Goal: Information Seeking & Learning: Learn about a topic

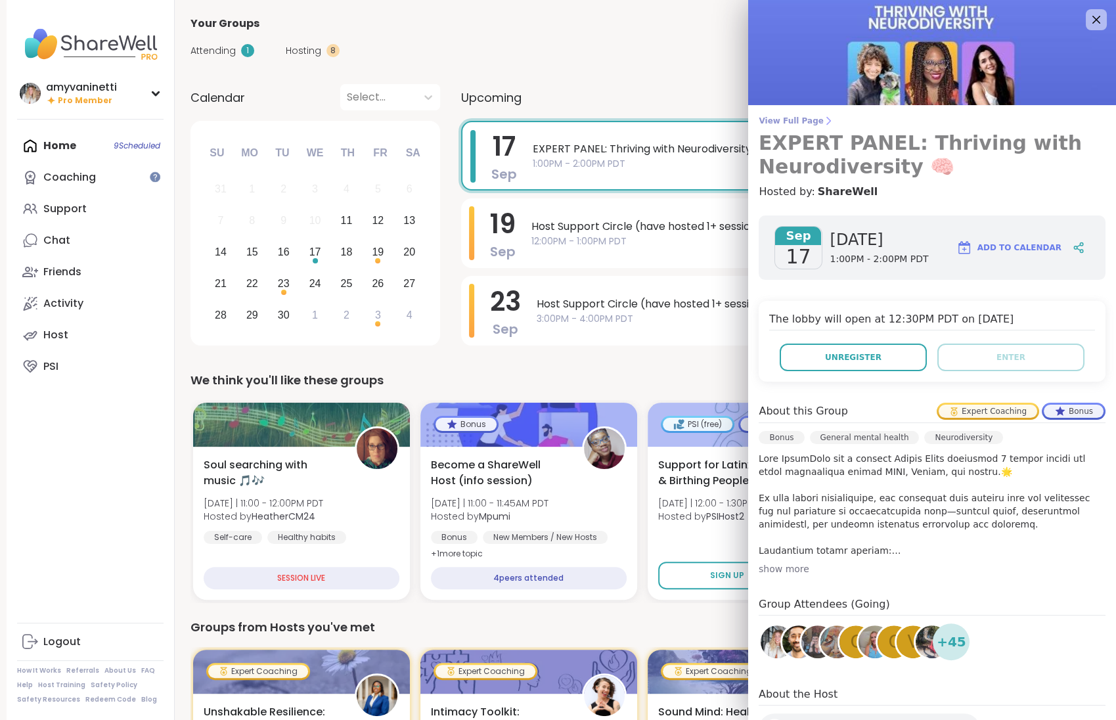
click at [793, 117] on span "View Full Page" at bounding box center [932, 121] width 347 height 11
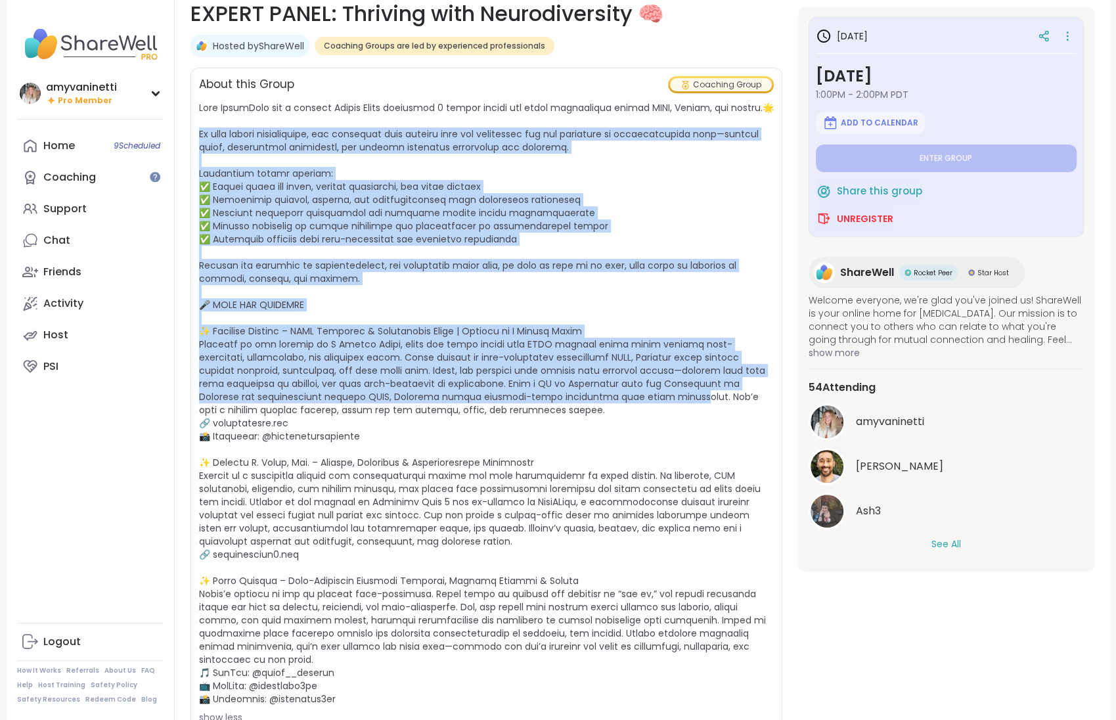
scroll to position [320, 0]
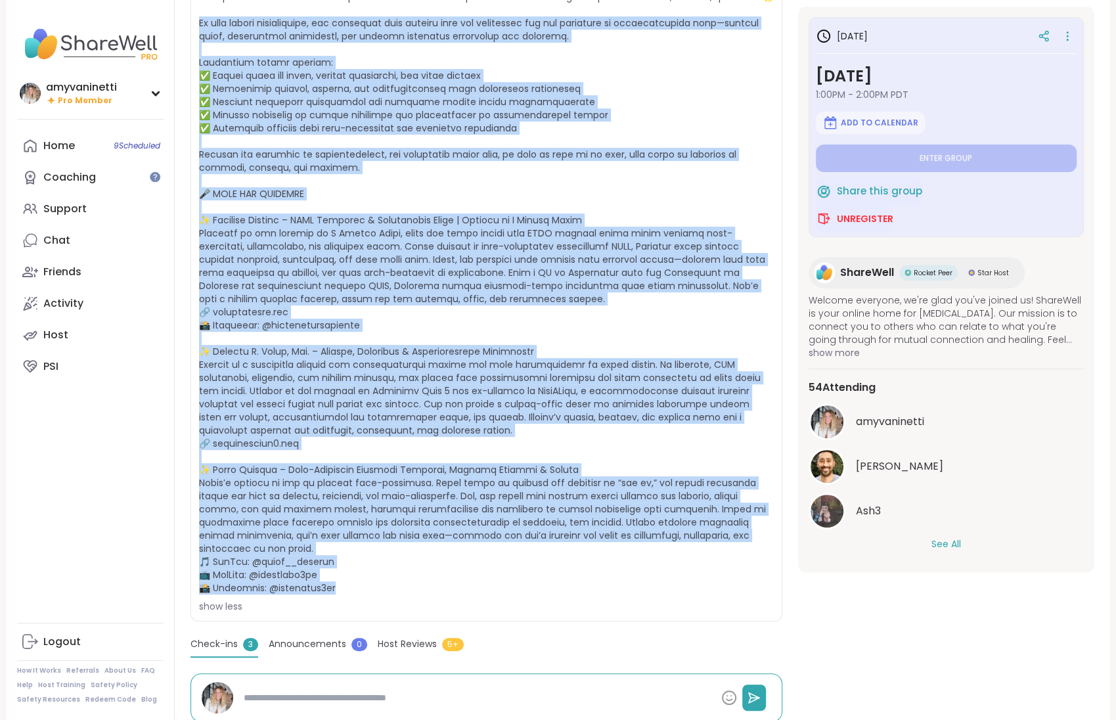
drag, startPoint x: 199, startPoint y: 234, endPoint x: 523, endPoint y: 577, distance: 472.5
click at [523, 577] on span "show less" at bounding box center [486, 301] width 575 height 623
copy span "n this guided conversation, our panelists will explore both the challenges and …"
click at [73, 181] on div "Coaching" at bounding box center [69, 177] width 53 height 14
type textarea "*"
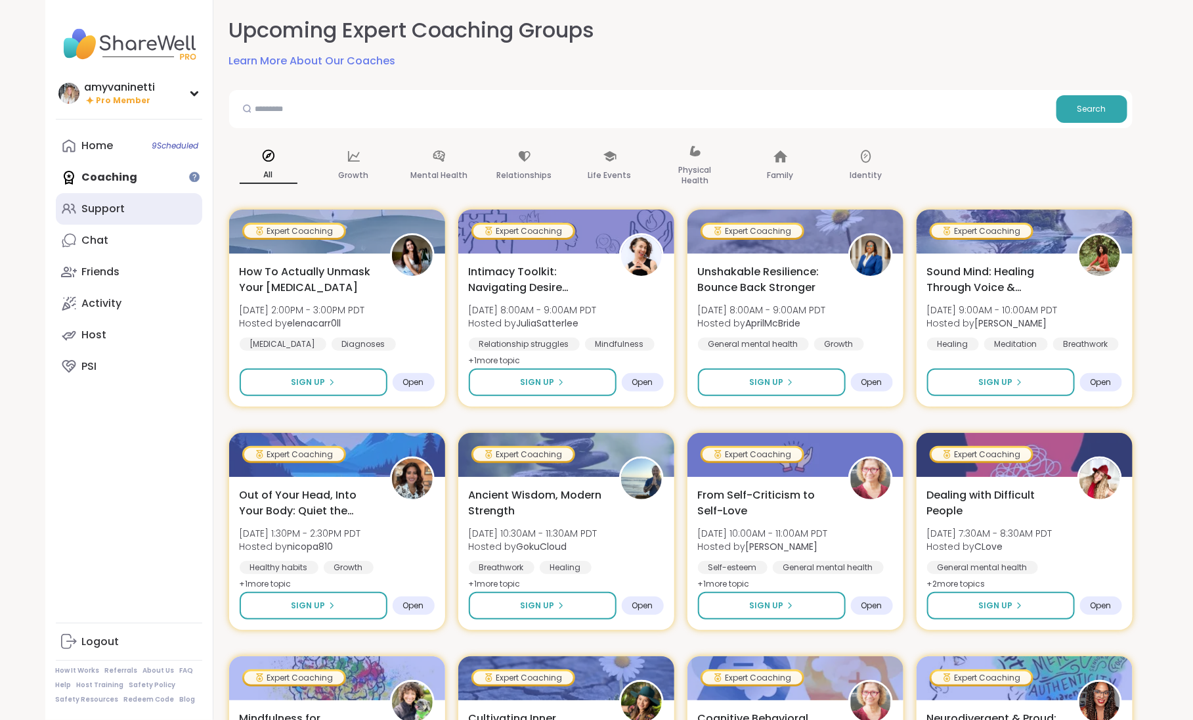
click at [98, 213] on div "Support" at bounding box center [103, 209] width 43 height 14
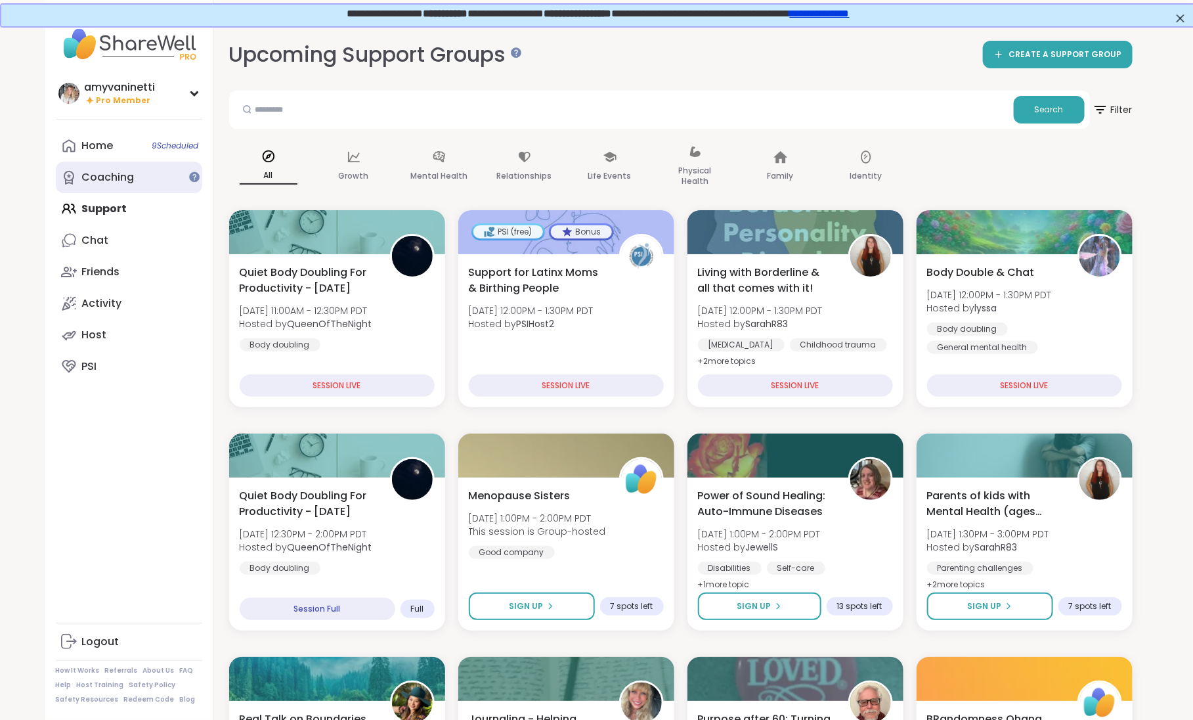
click at [113, 181] on div "Coaching" at bounding box center [108, 177] width 53 height 14
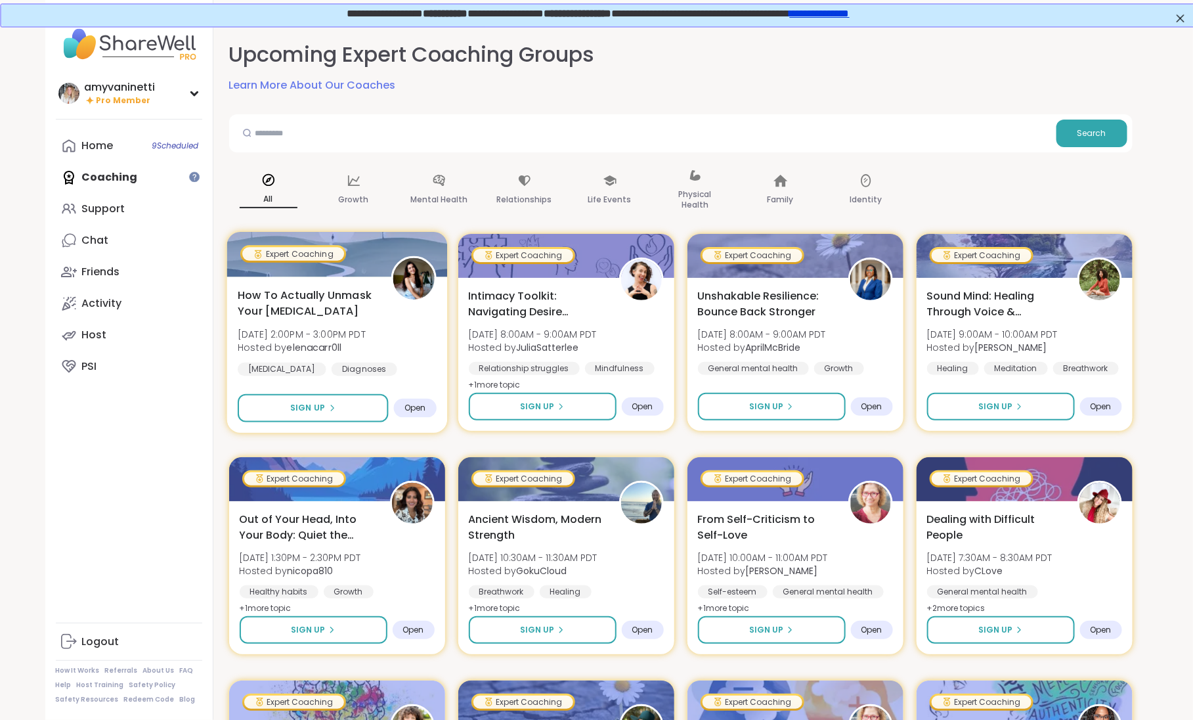
click at [304, 292] on span "How To Actually Unmask Your Autism" at bounding box center [307, 303] width 139 height 32
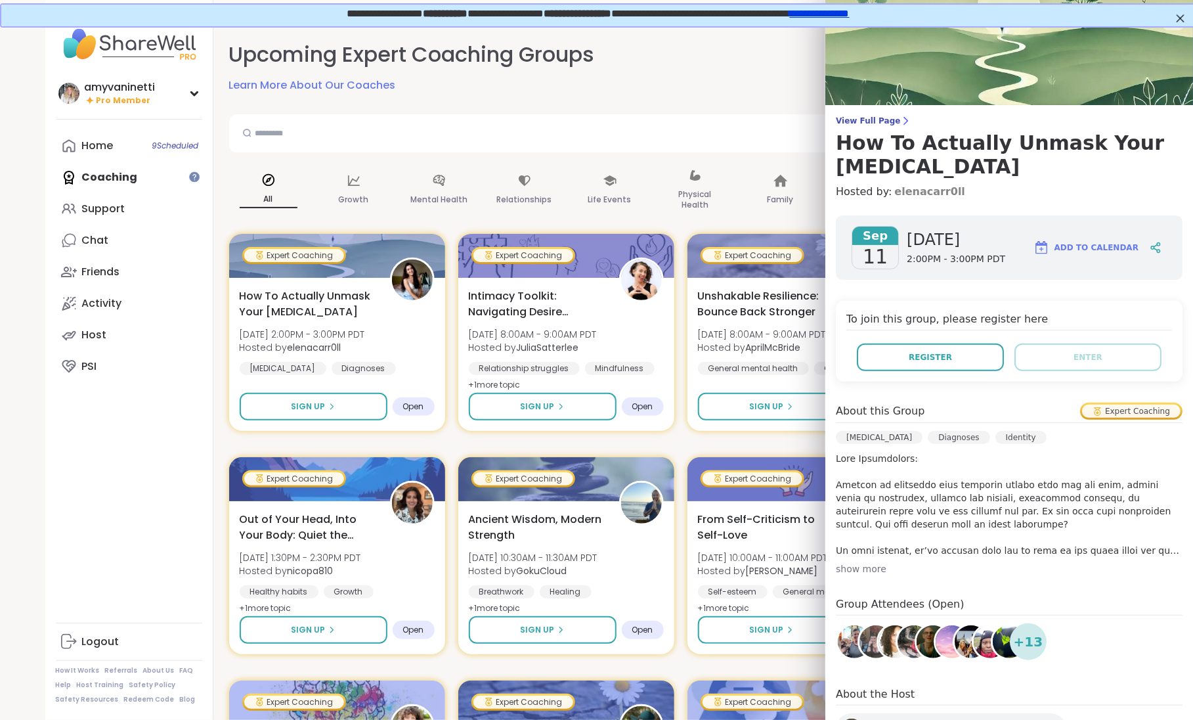
click at [928, 184] on link "elenacarr0ll" at bounding box center [930, 192] width 71 height 16
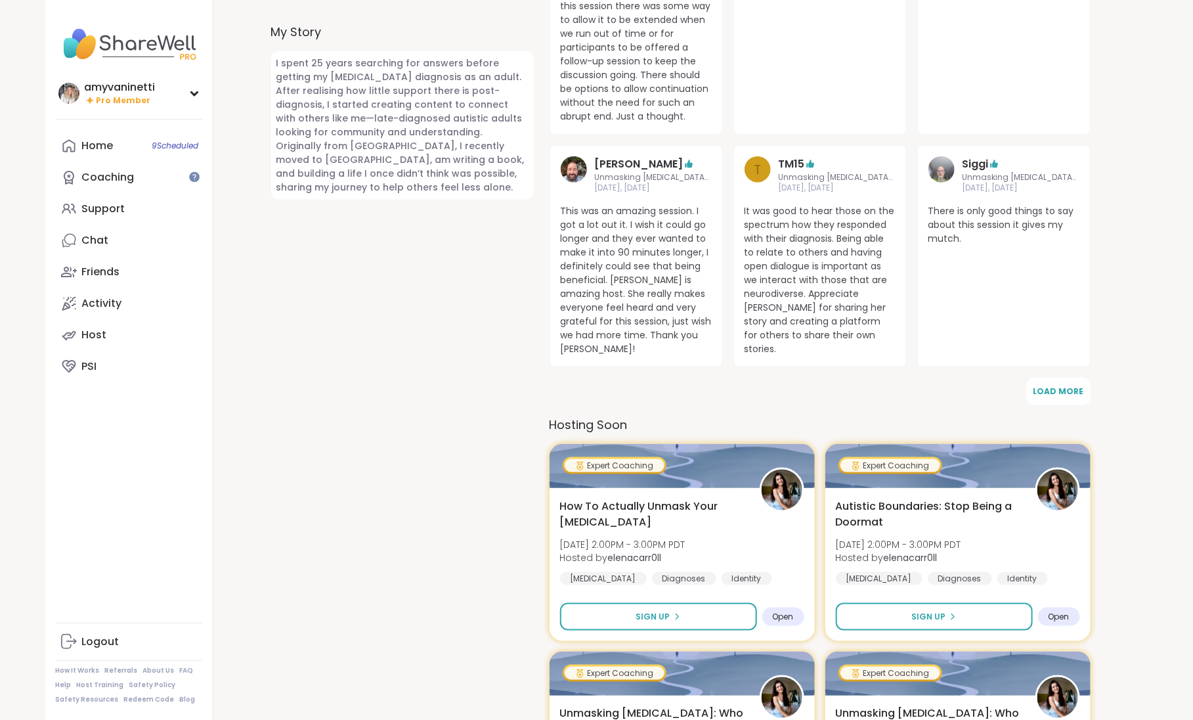
scroll to position [592, 0]
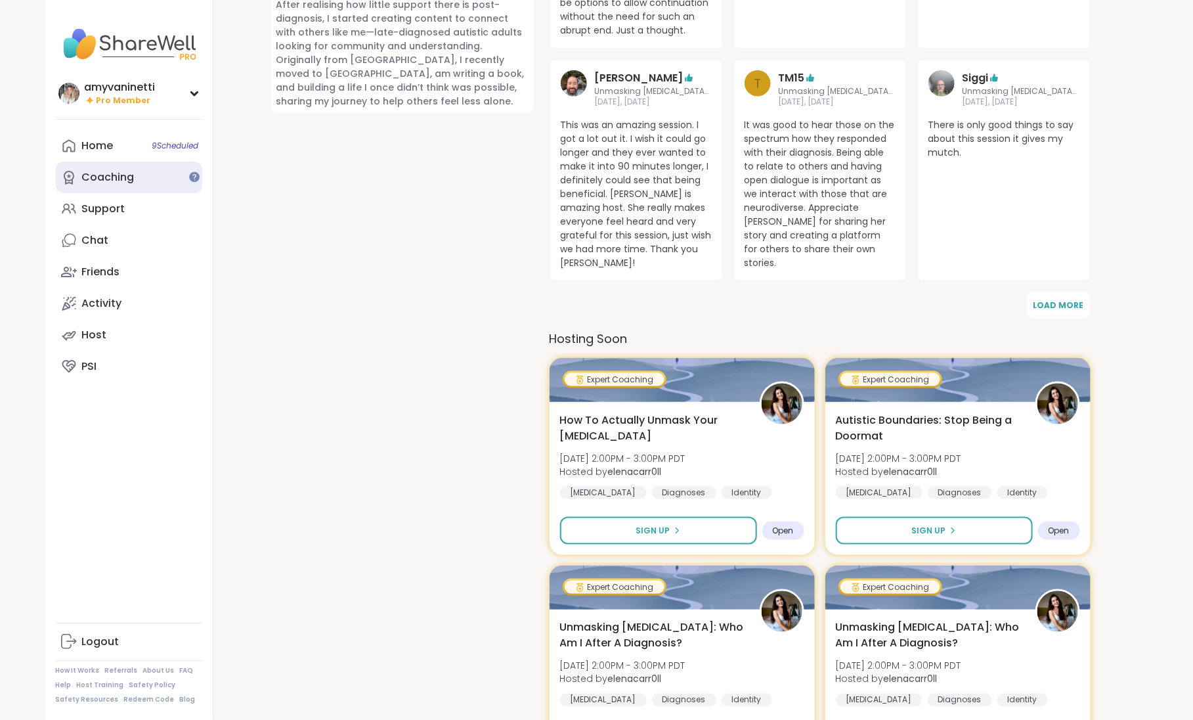
click at [117, 171] on div "Coaching" at bounding box center [108, 177] width 53 height 14
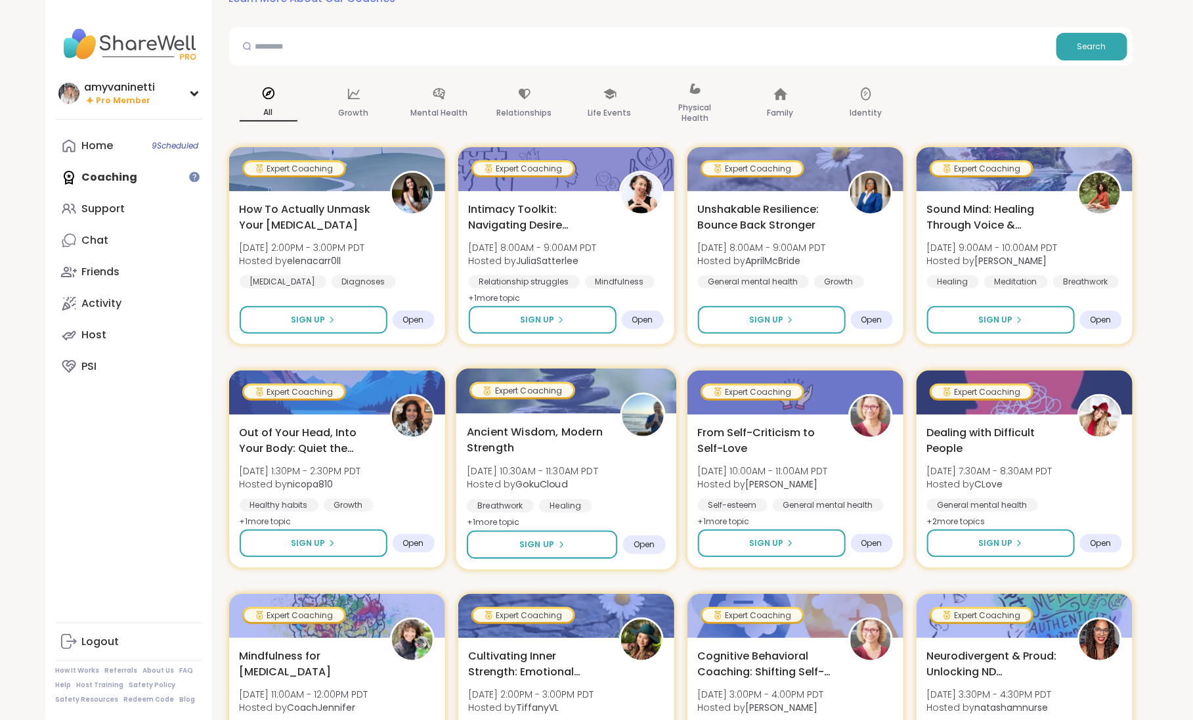
scroll to position [89, 0]
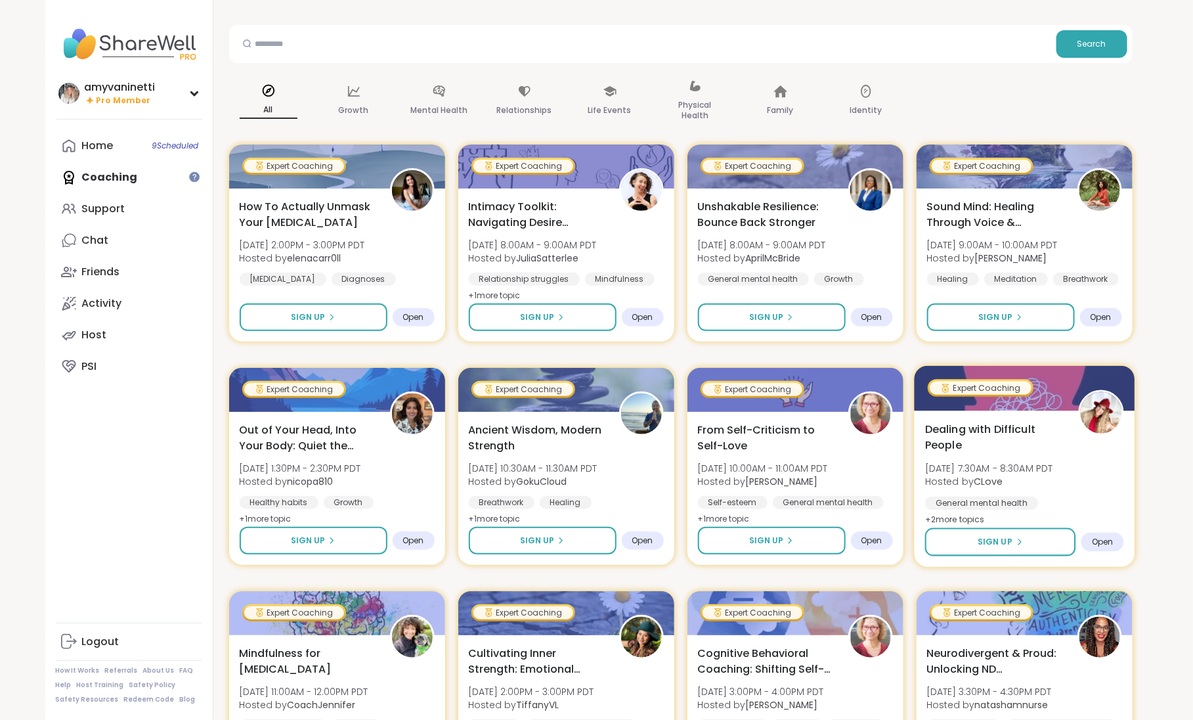
click at [985, 424] on span "Dealing with Difficult People" at bounding box center [994, 437] width 139 height 32
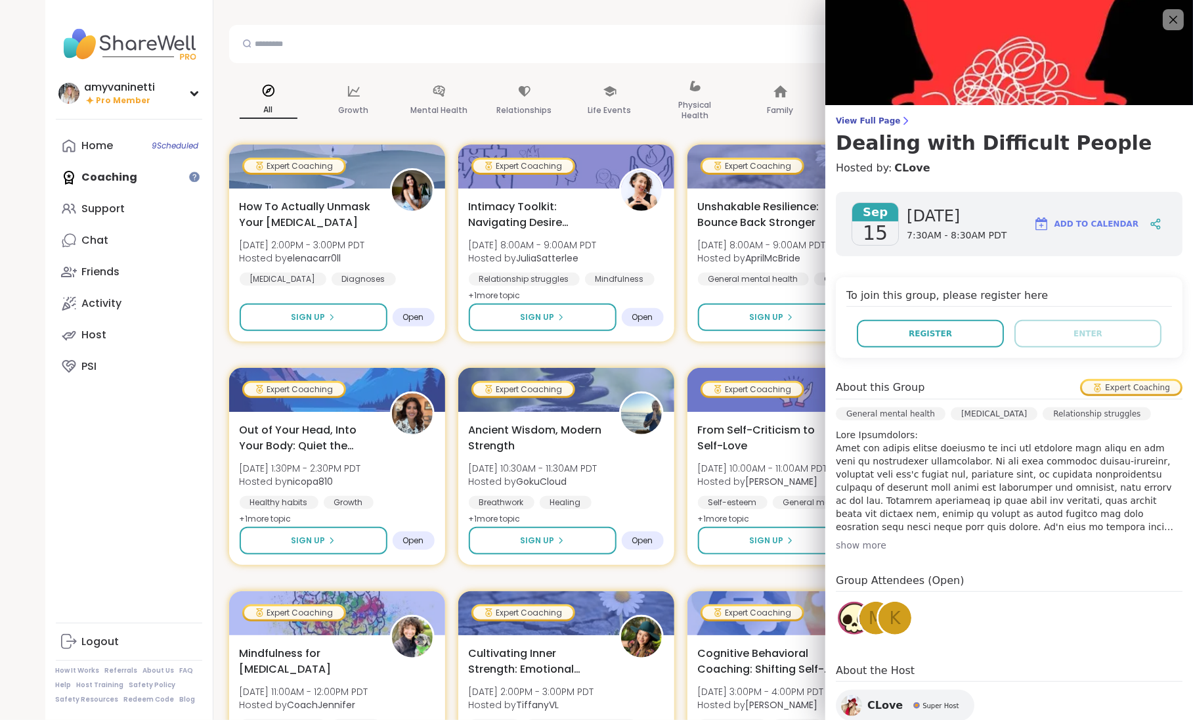
click at [881, 701] on span "CLove" at bounding box center [885, 706] width 35 height 16
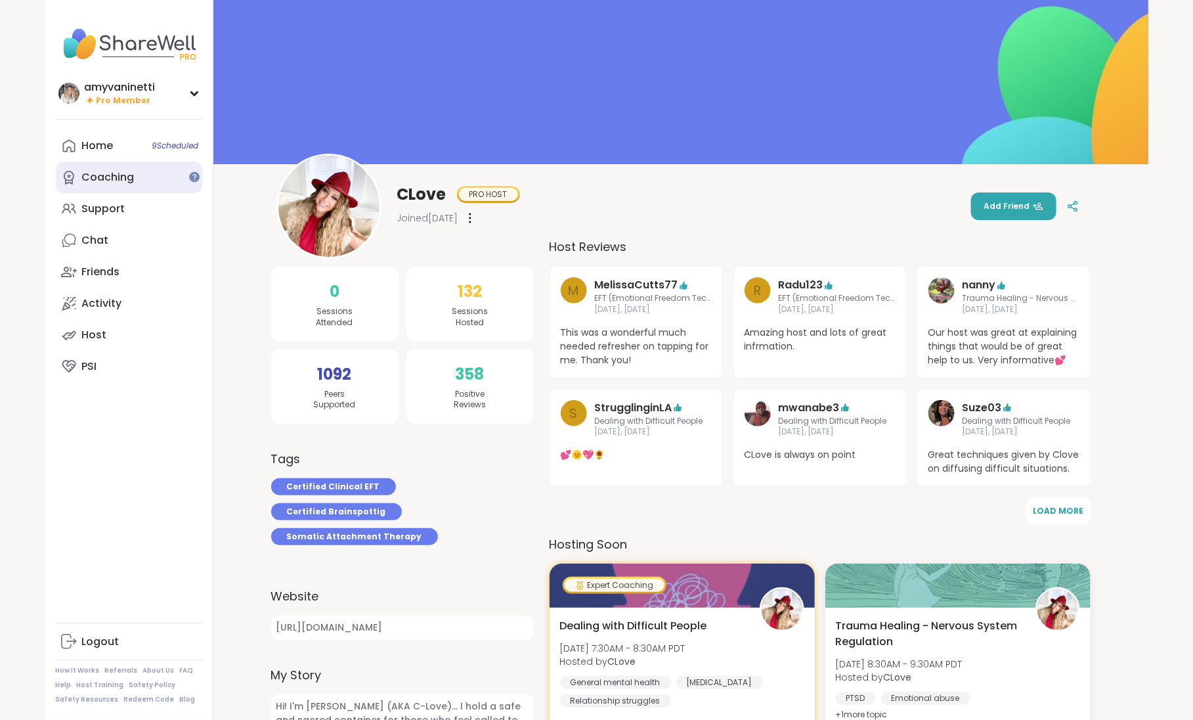
click at [112, 173] on div "Coaching" at bounding box center [108, 177] width 53 height 14
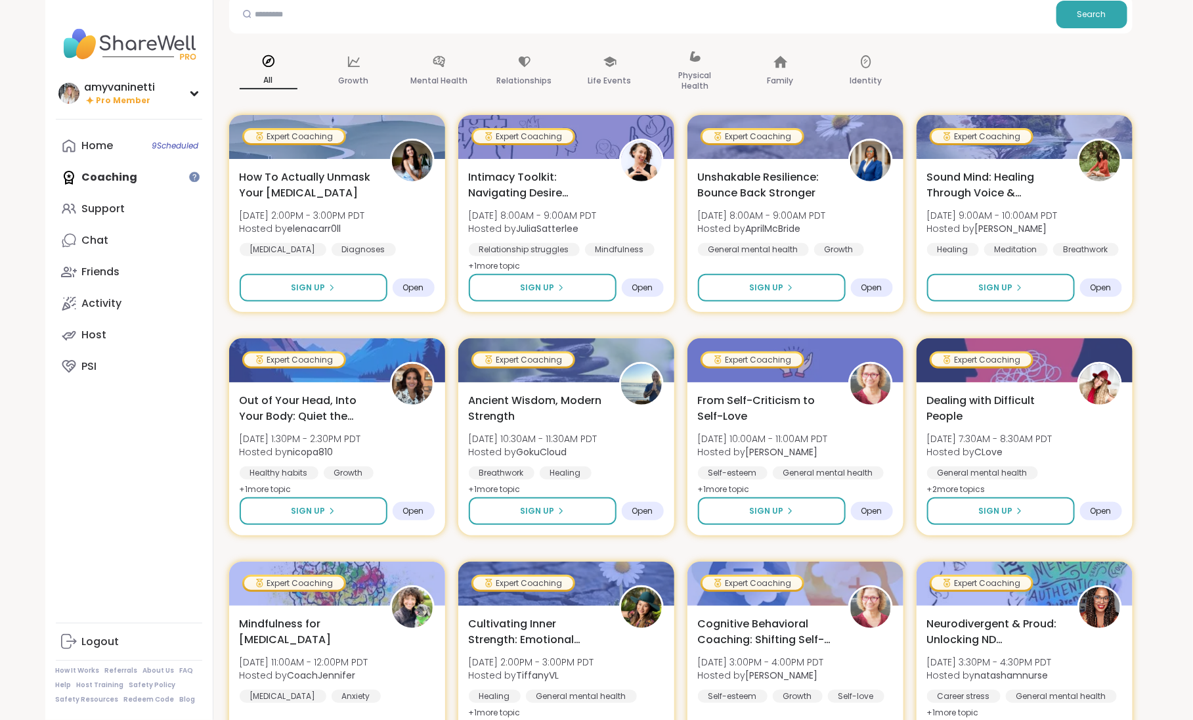
scroll to position [125, 0]
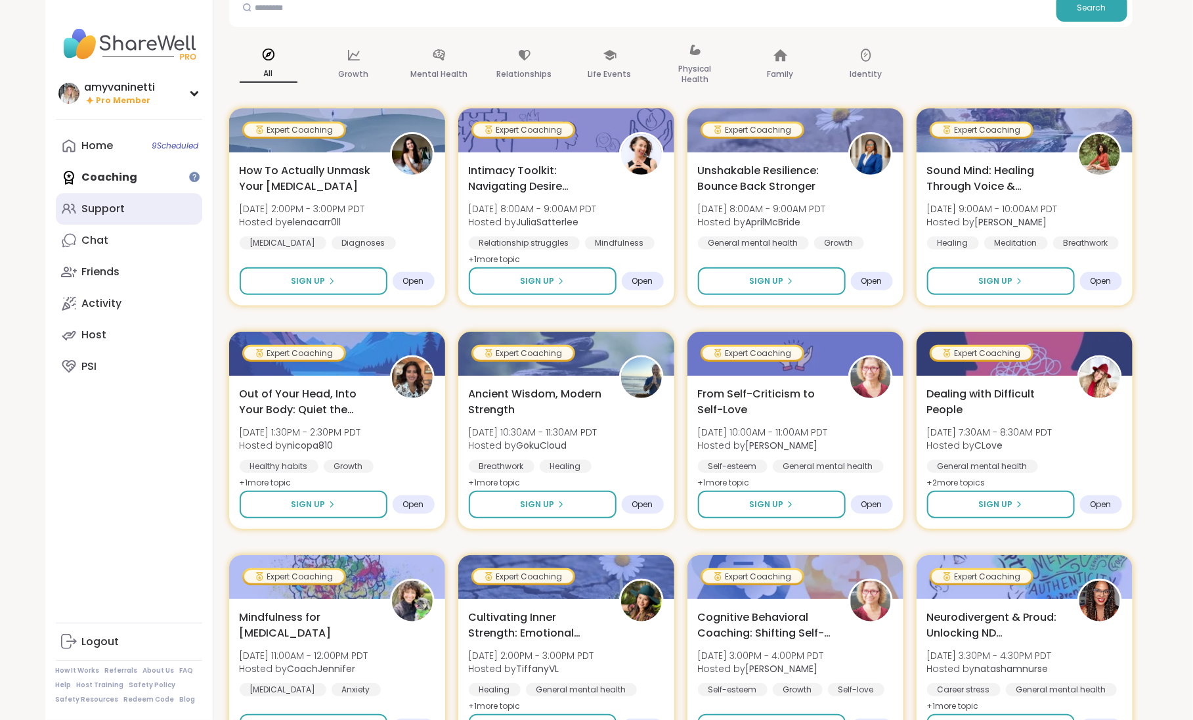
click at [119, 209] on div "Support" at bounding box center [103, 209] width 43 height 14
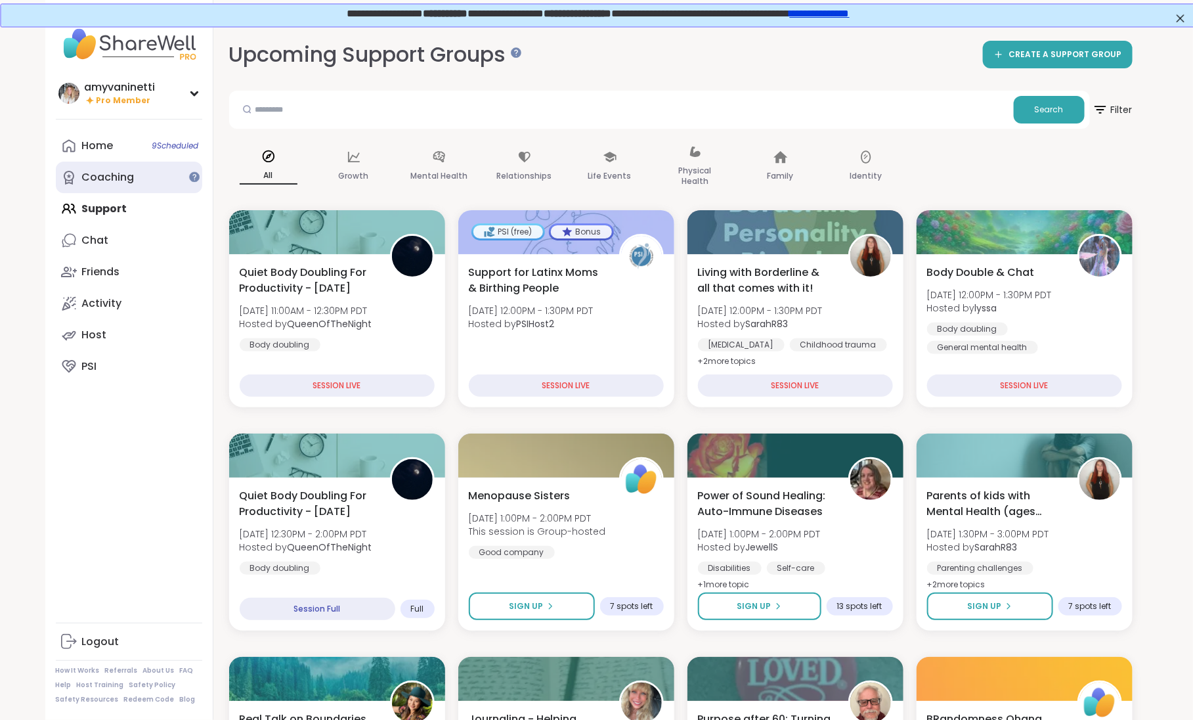
click at [123, 179] on div "Coaching" at bounding box center [108, 177] width 53 height 14
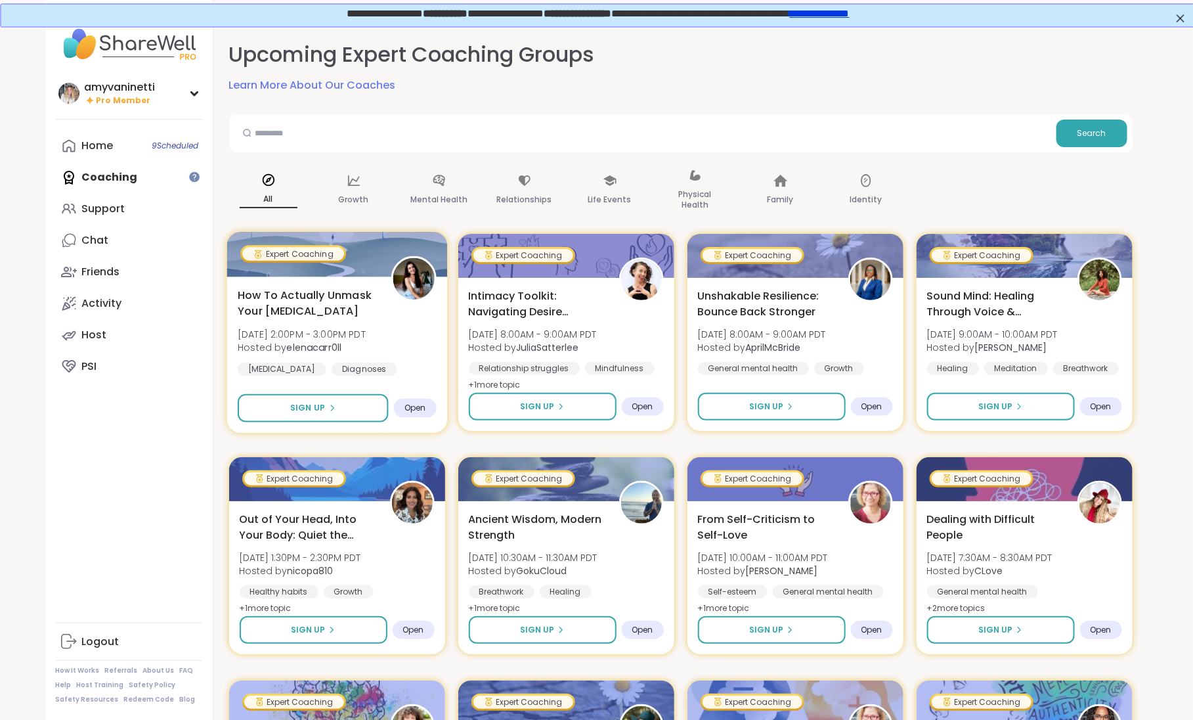
click at [304, 297] on span "How To Actually Unmask Your [MEDICAL_DATA]" at bounding box center [307, 303] width 139 height 32
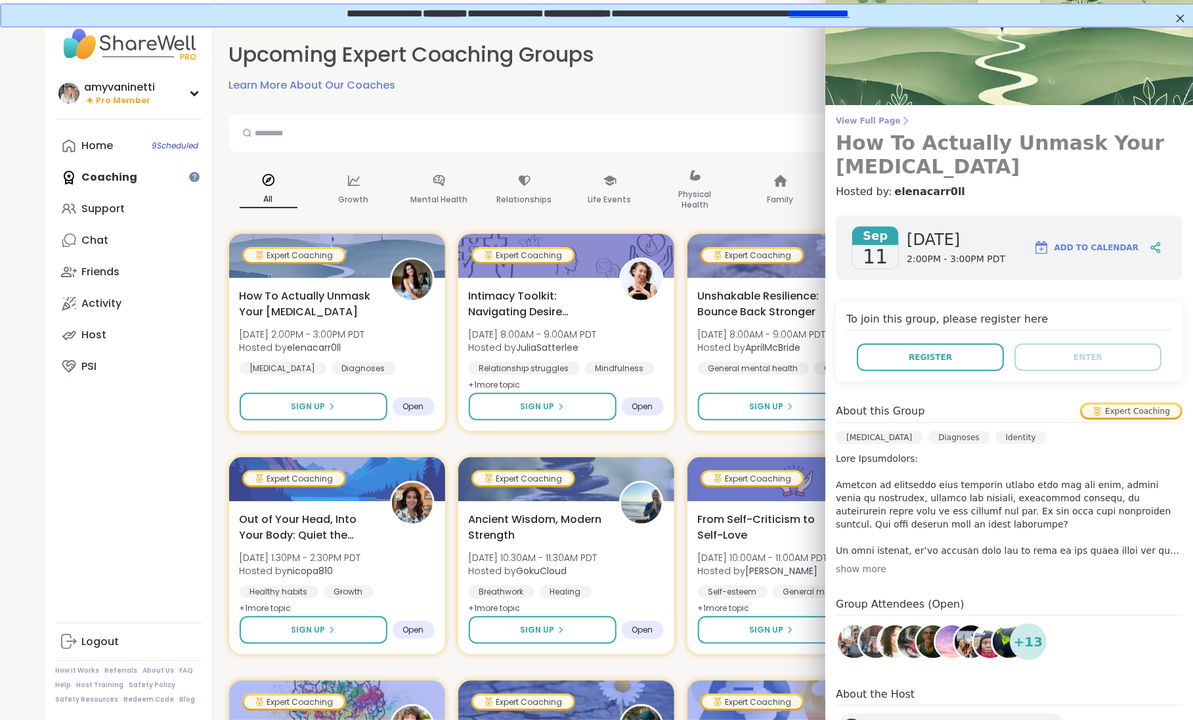
click at [883, 122] on span "View Full Page" at bounding box center [1009, 121] width 347 height 11
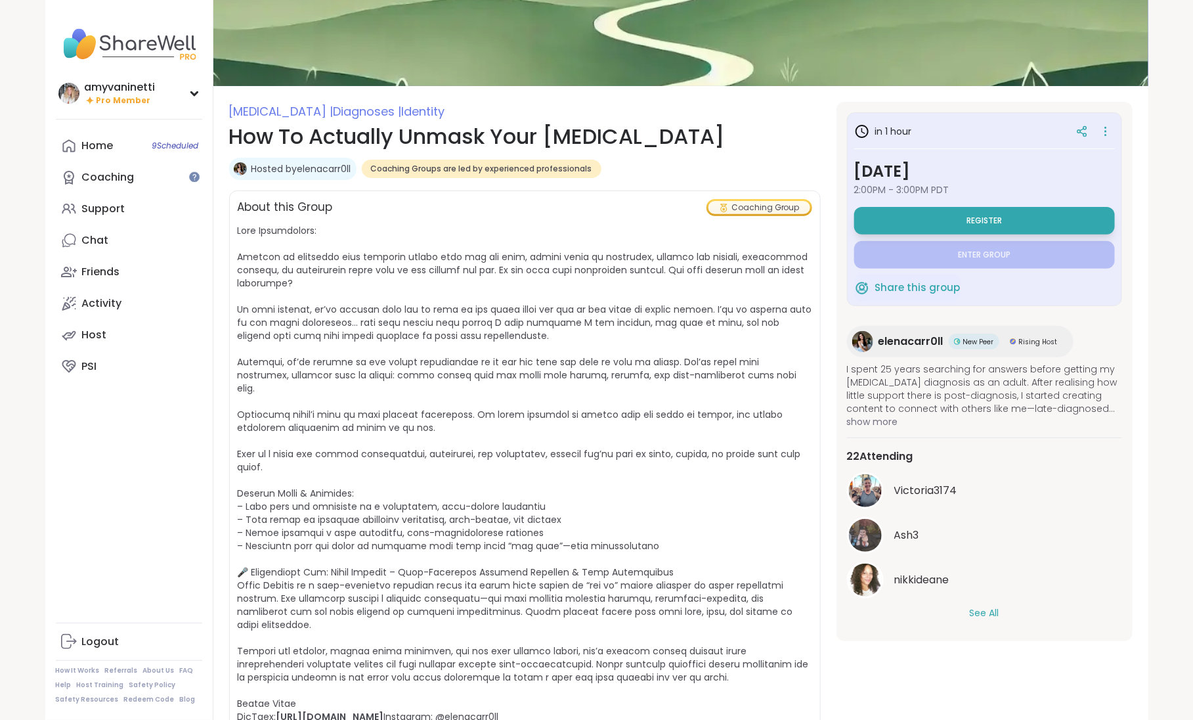
scroll to position [182, 0]
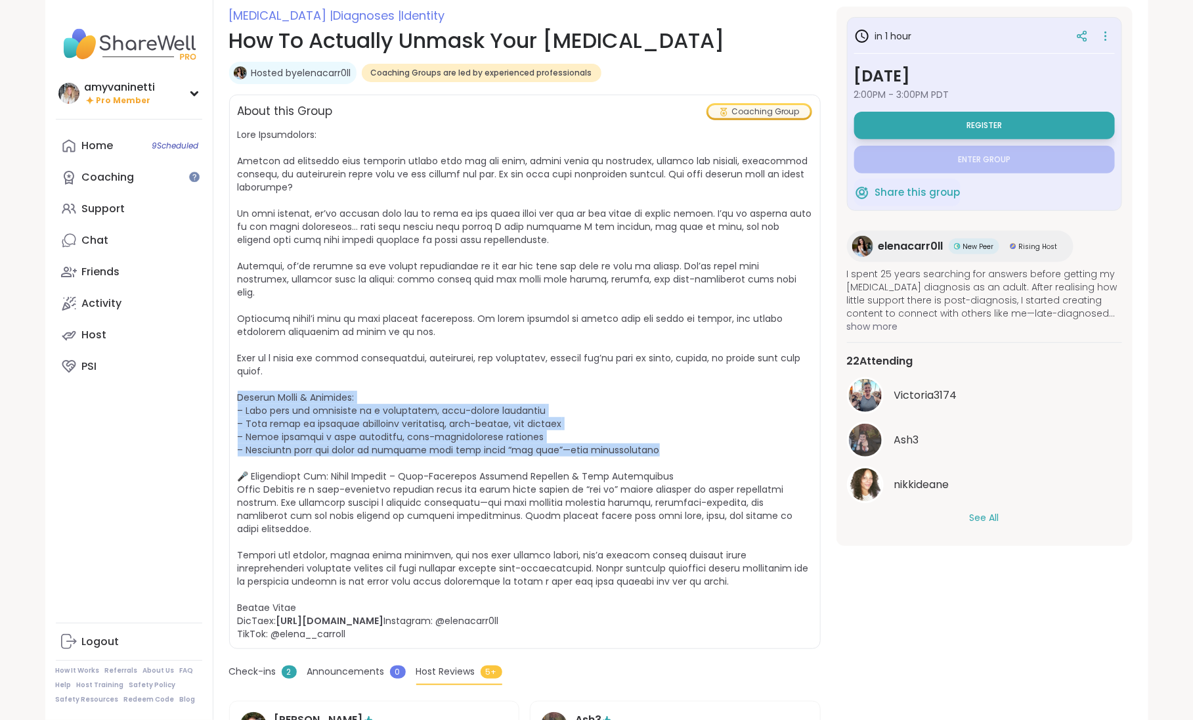
drag, startPoint x: 647, startPoint y: 436, endPoint x: 234, endPoint y: 385, distance: 416.3
click at [234, 385] on div "About this Group Coaching Group https://www.youtube.com/@elenacarr0ll Instagram…" at bounding box center [525, 372] width 592 height 554
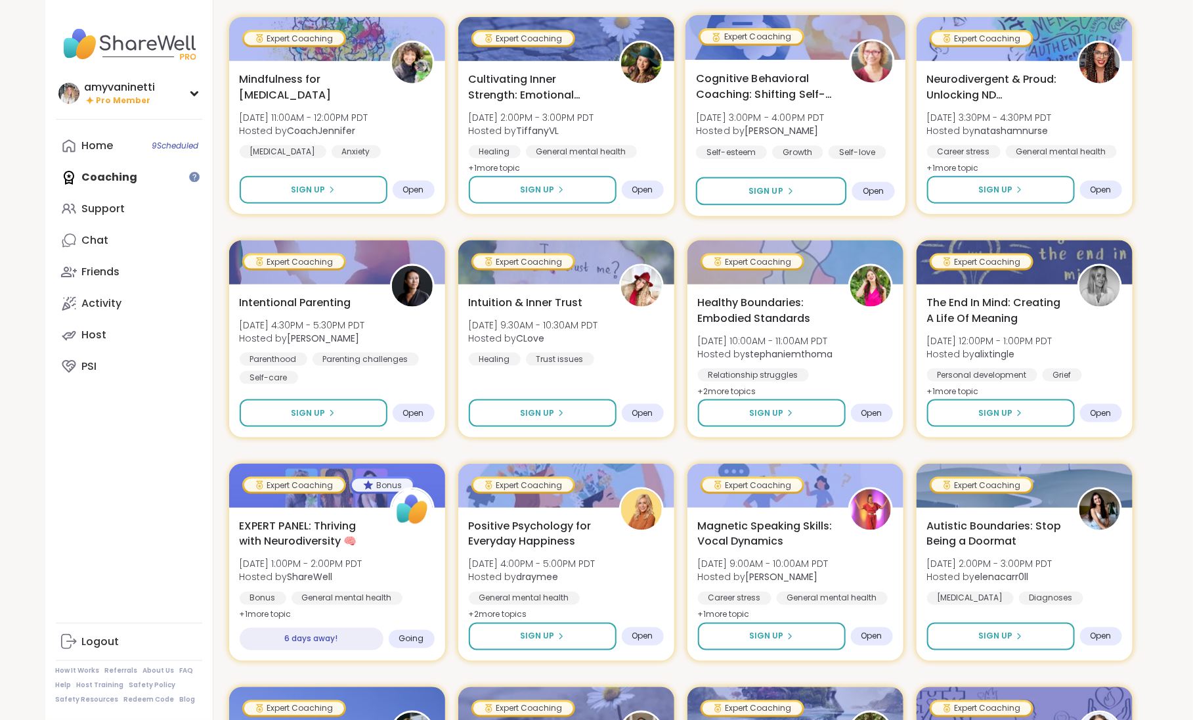
scroll to position [688, 0]
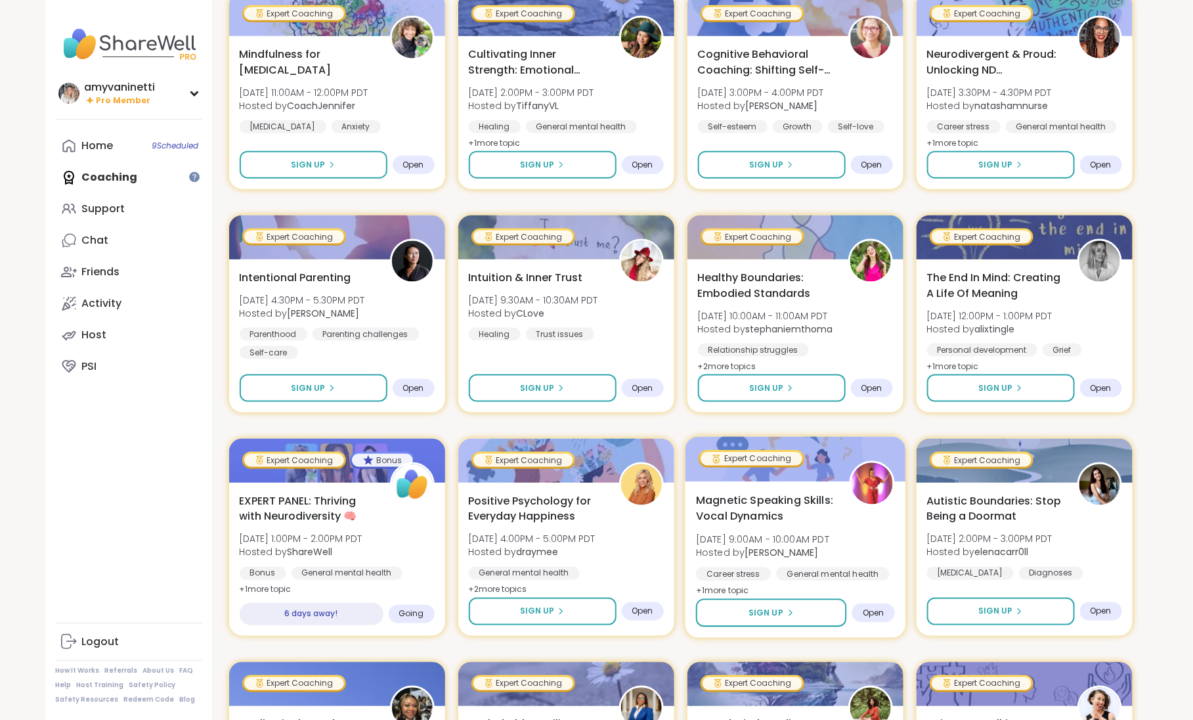
click at [771, 499] on span "Magnetic Speaking Skills: Vocal Dynamics" at bounding box center [765, 508] width 139 height 32
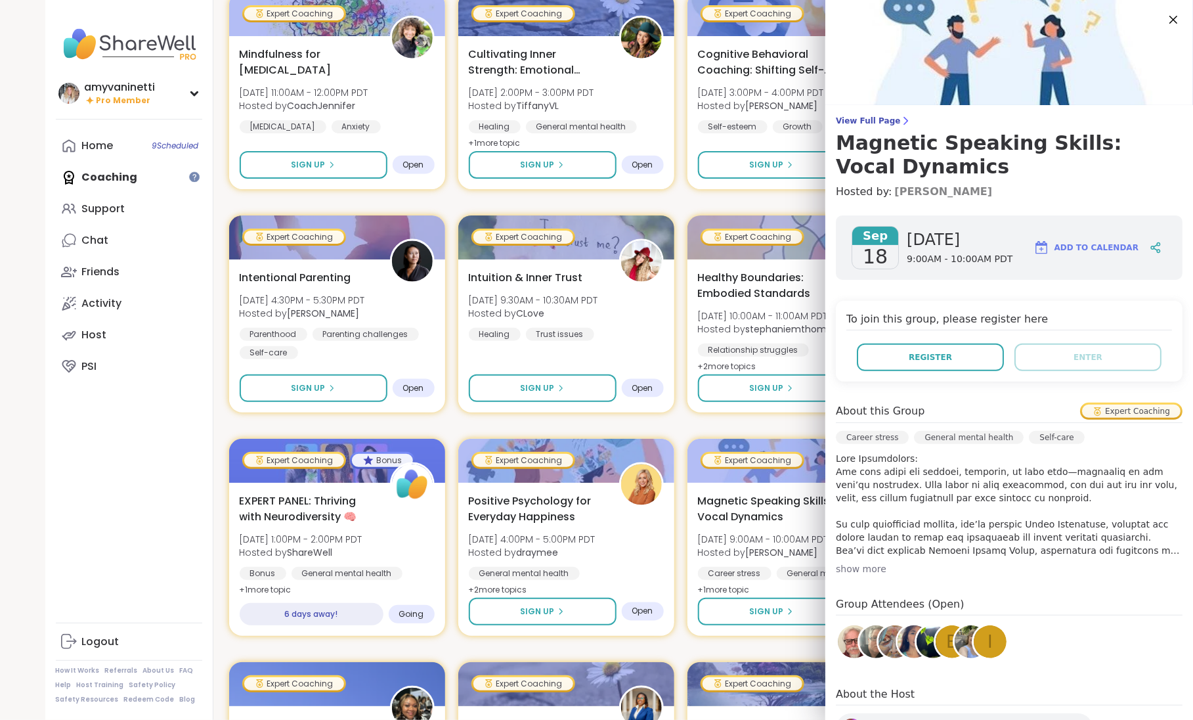
click at [931, 193] on link "[PERSON_NAME]" at bounding box center [944, 192] width 98 height 16
click at [532, 198] on div "Expert Coaching How To Actually Unmask Your Autism Thu, Sep 11 | 2:00PM - 3:00P…" at bounding box center [681, 537] width 904 height 1984
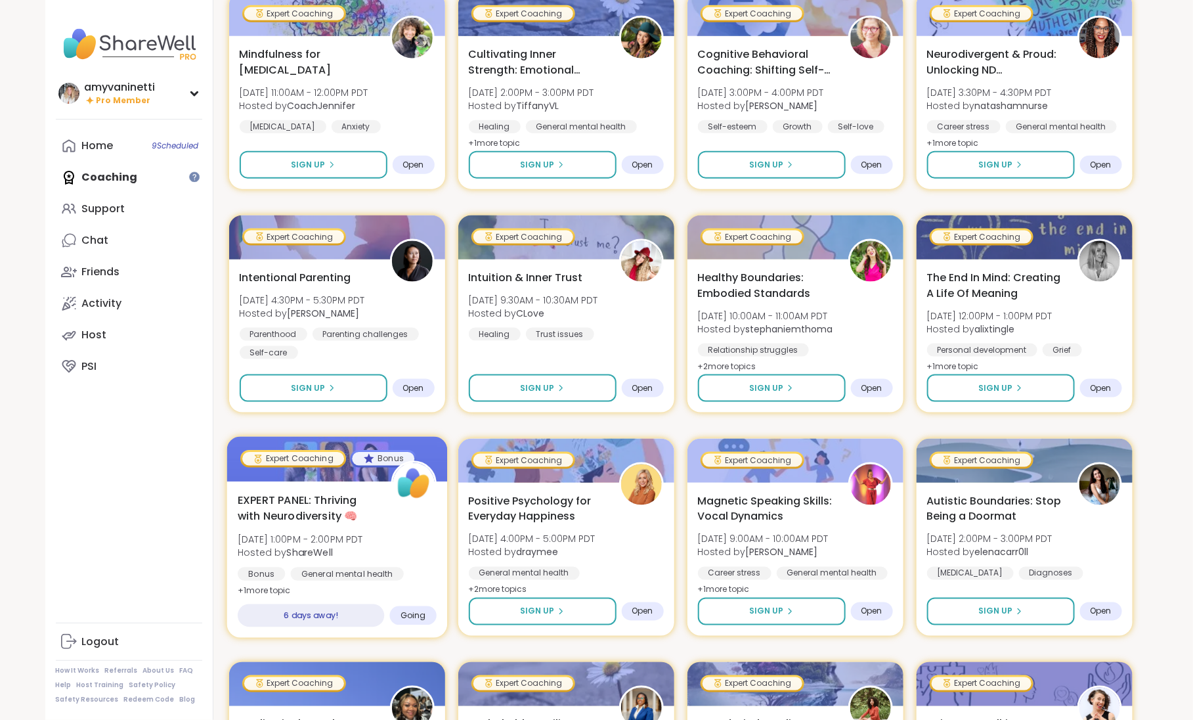
click at [342, 496] on span "EXPERT PANEL: Thriving with Neurodiversity 🧠" at bounding box center [307, 508] width 139 height 32
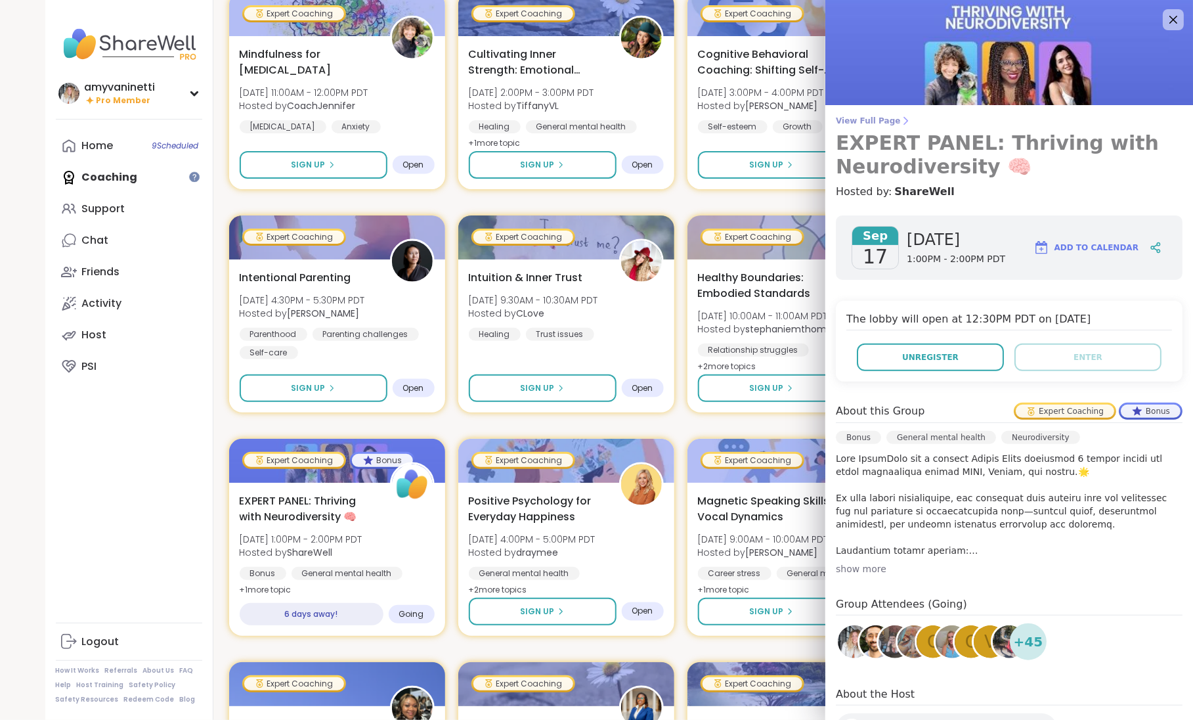
click at [884, 122] on span "View Full Page" at bounding box center [1009, 121] width 347 height 11
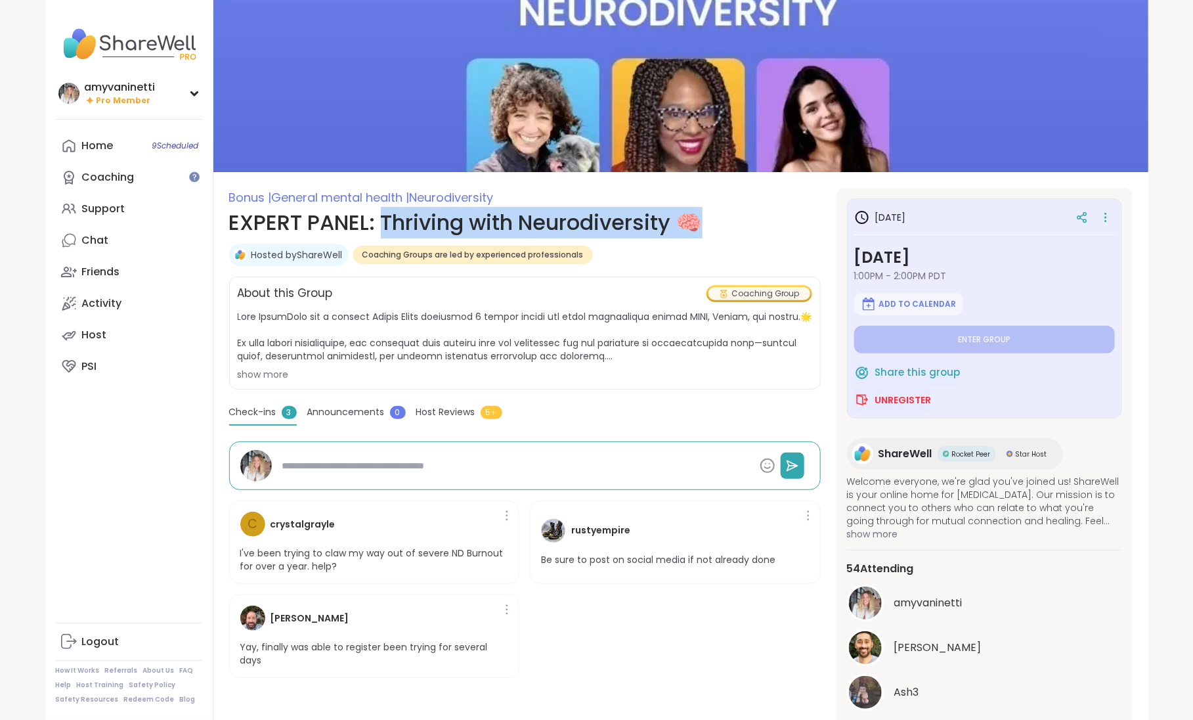
drag, startPoint x: 719, startPoint y: 222, endPoint x: 384, endPoint y: 227, distance: 335.0
click at [384, 227] on h1 "EXPERT PANEL: Thriving with Neurodiversity 🧠" at bounding box center [525, 223] width 592 height 32
copy h1 "Thriving with Neurodiversity 🧠"
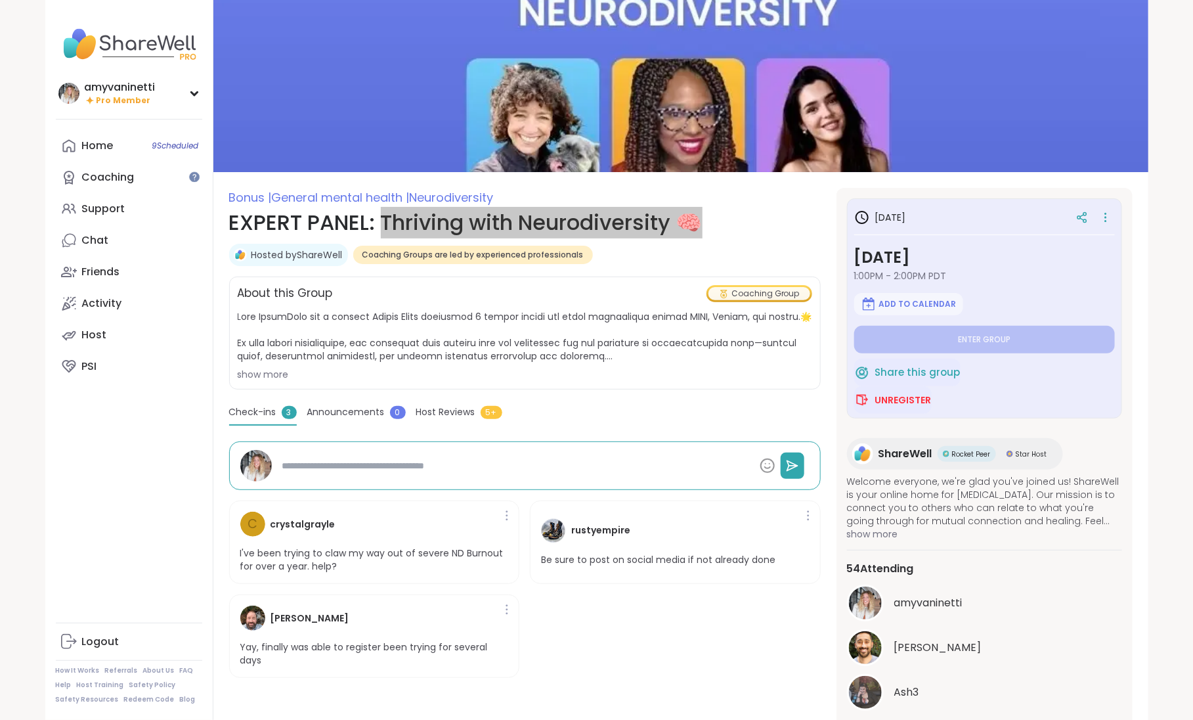
type textarea "*"
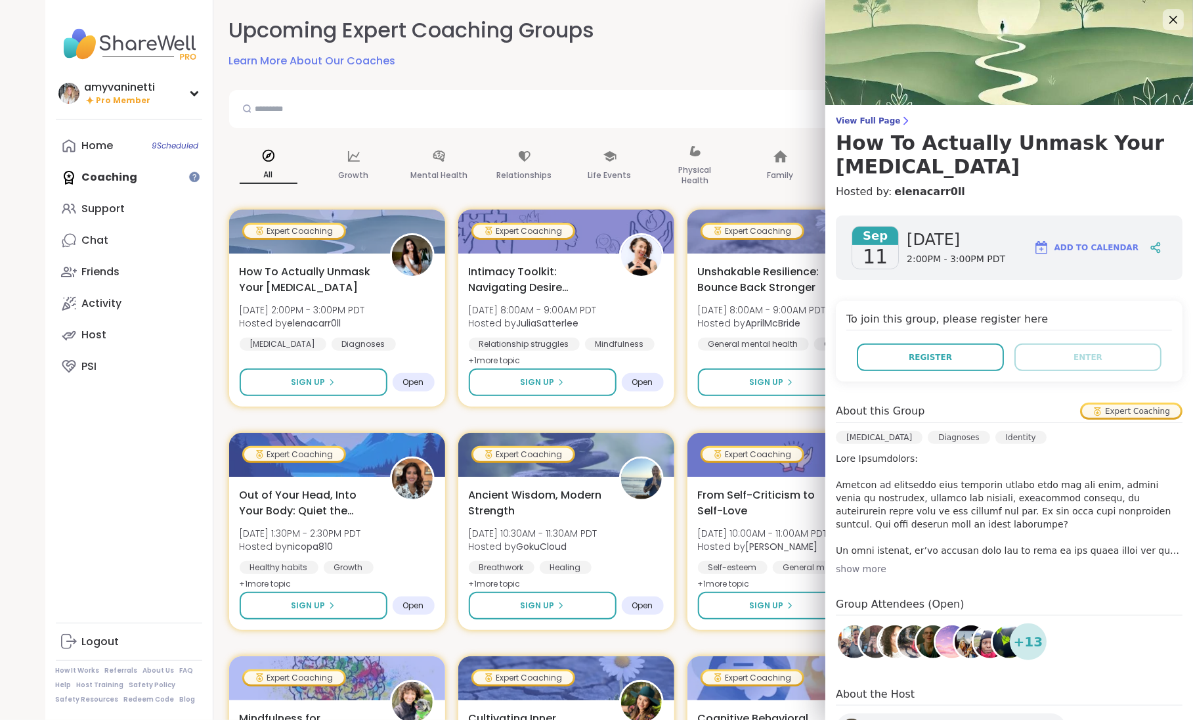
click at [1182, 18] on div at bounding box center [1173, 19] width 21 height 21
click at [1172, 20] on icon at bounding box center [1173, 19] width 16 height 16
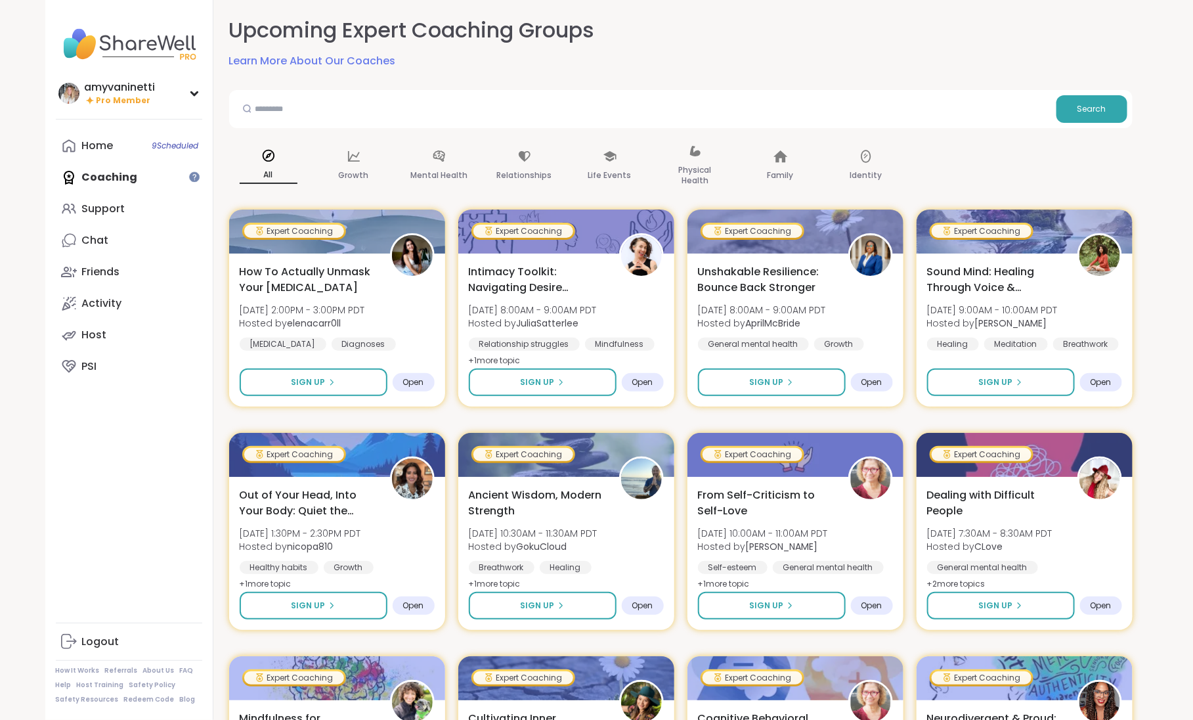
click at [118, 177] on div "Home 9 Scheduled Coaching Support Chat Friends Activity Host PSI" at bounding box center [129, 256] width 146 height 252
click at [105, 204] on div "Support" at bounding box center [103, 209] width 43 height 14
